Goal: Transaction & Acquisition: Download file/media

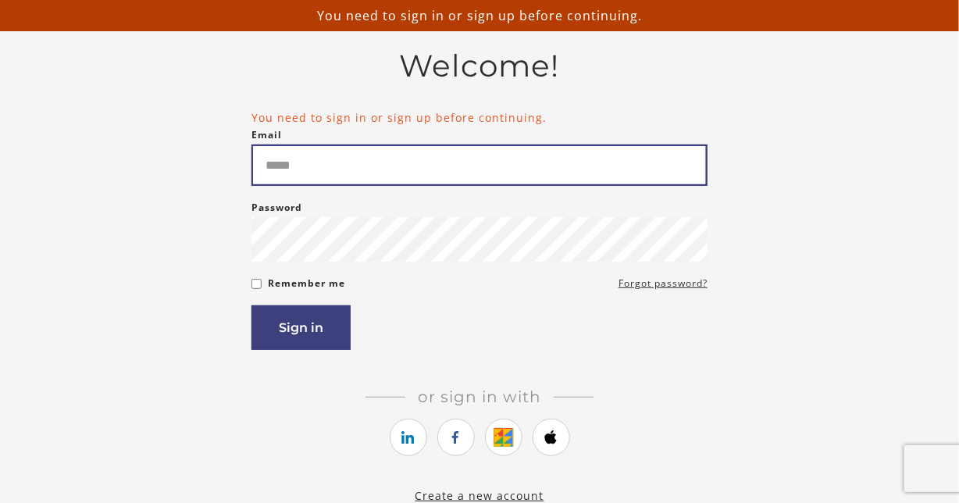
click at [354, 169] on input "Email" at bounding box center [479, 164] width 456 height 41
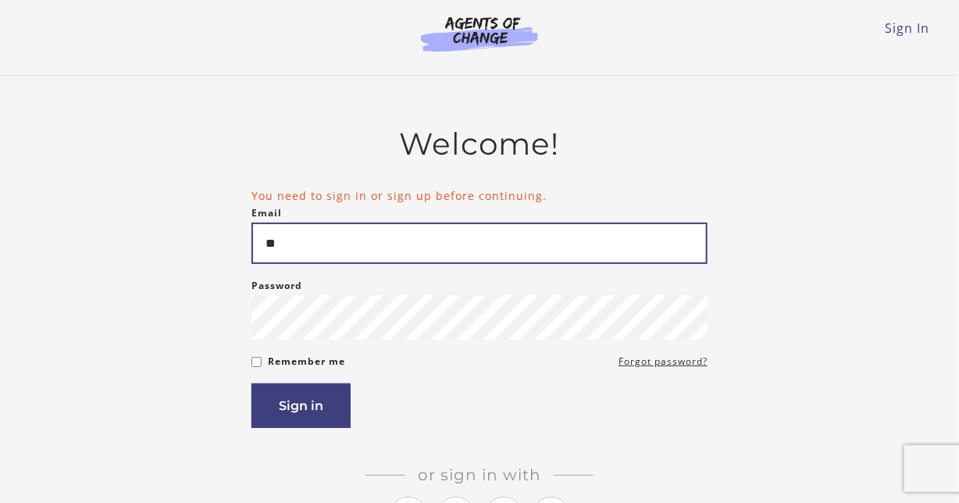
type input "*"
type input "**********"
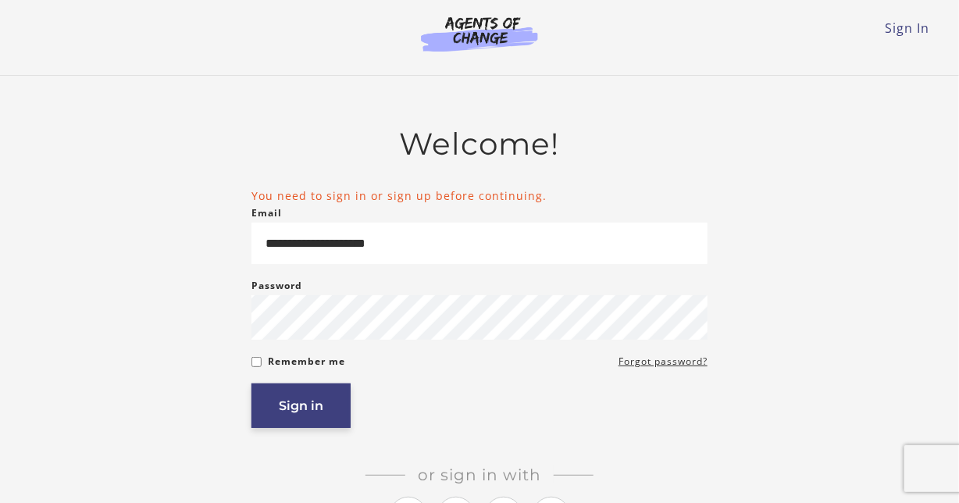
click at [307, 415] on button "Sign in" at bounding box center [300, 405] width 99 height 45
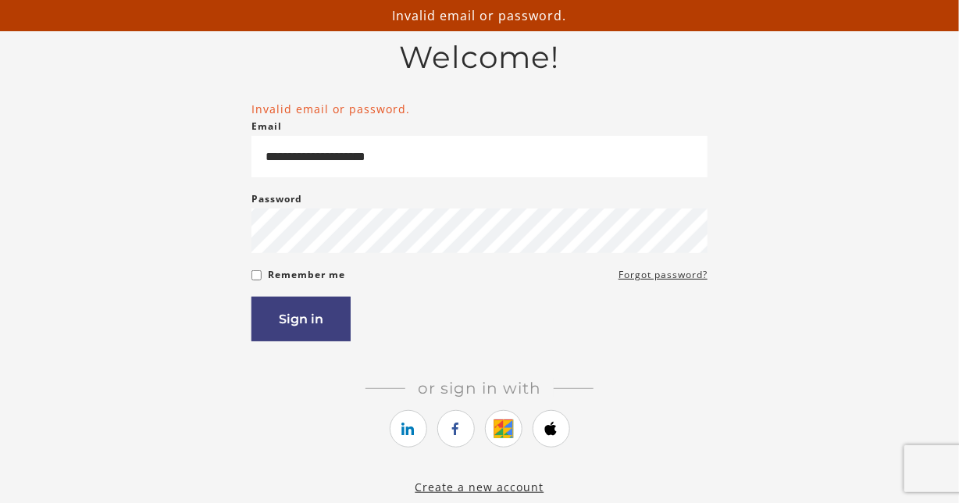
scroll to position [234, 0]
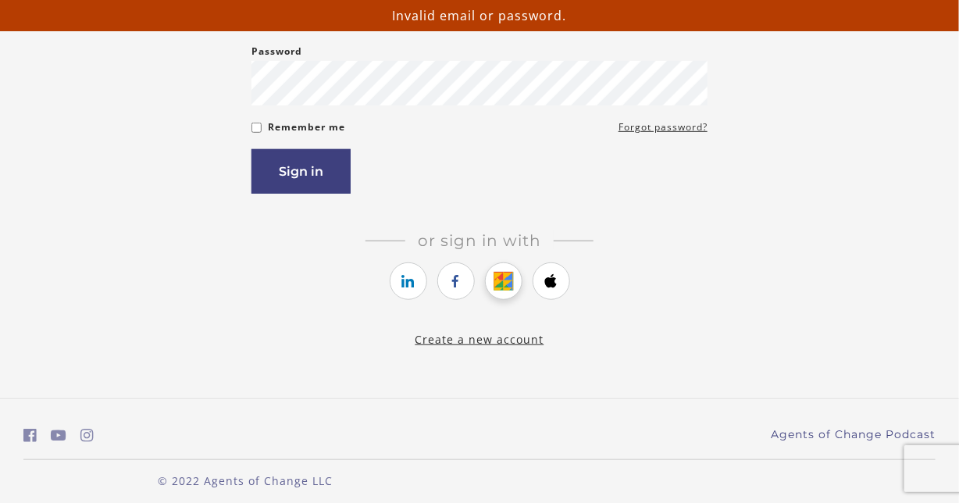
click at [495, 279] on icon "https://courses.thinkific.com/users/auth/google?ss%5Breferral%5D=&ss%5Buser_ret…" at bounding box center [504, 281] width 20 height 19
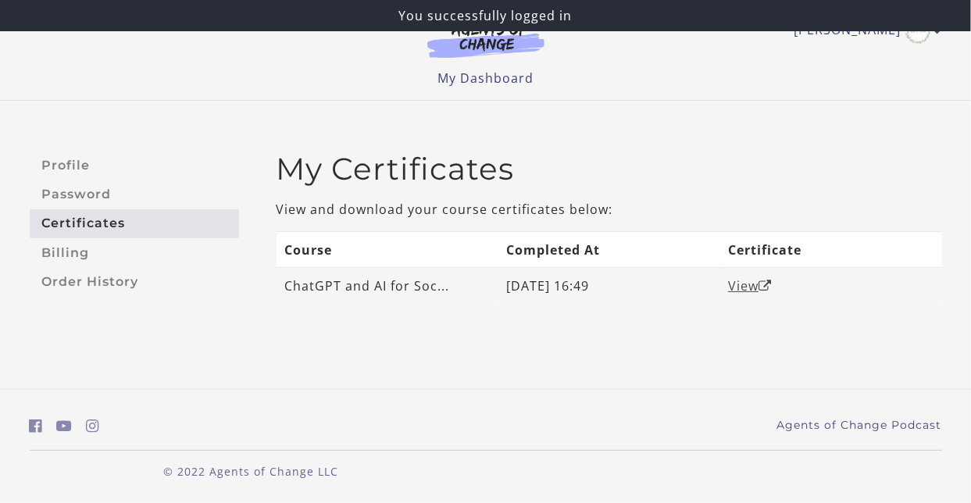
click at [740, 280] on link "View" at bounding box center [750, 285] width 44 height 17
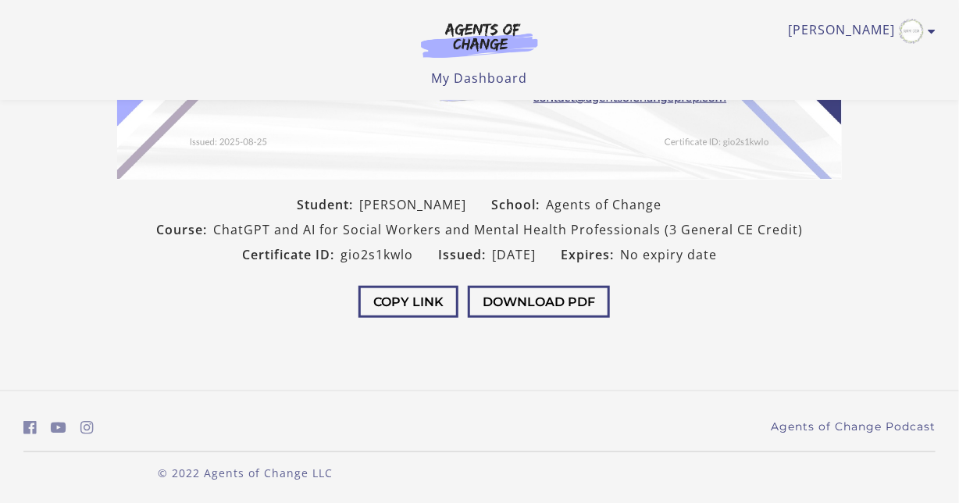
scroll to position [370, 0]
click at [581, 300] on button "Download PDF" at bounding box center [539, 301] width 142 height 32
